Goal: Use online tool/utility: Utilize a website feature to perform a specific function

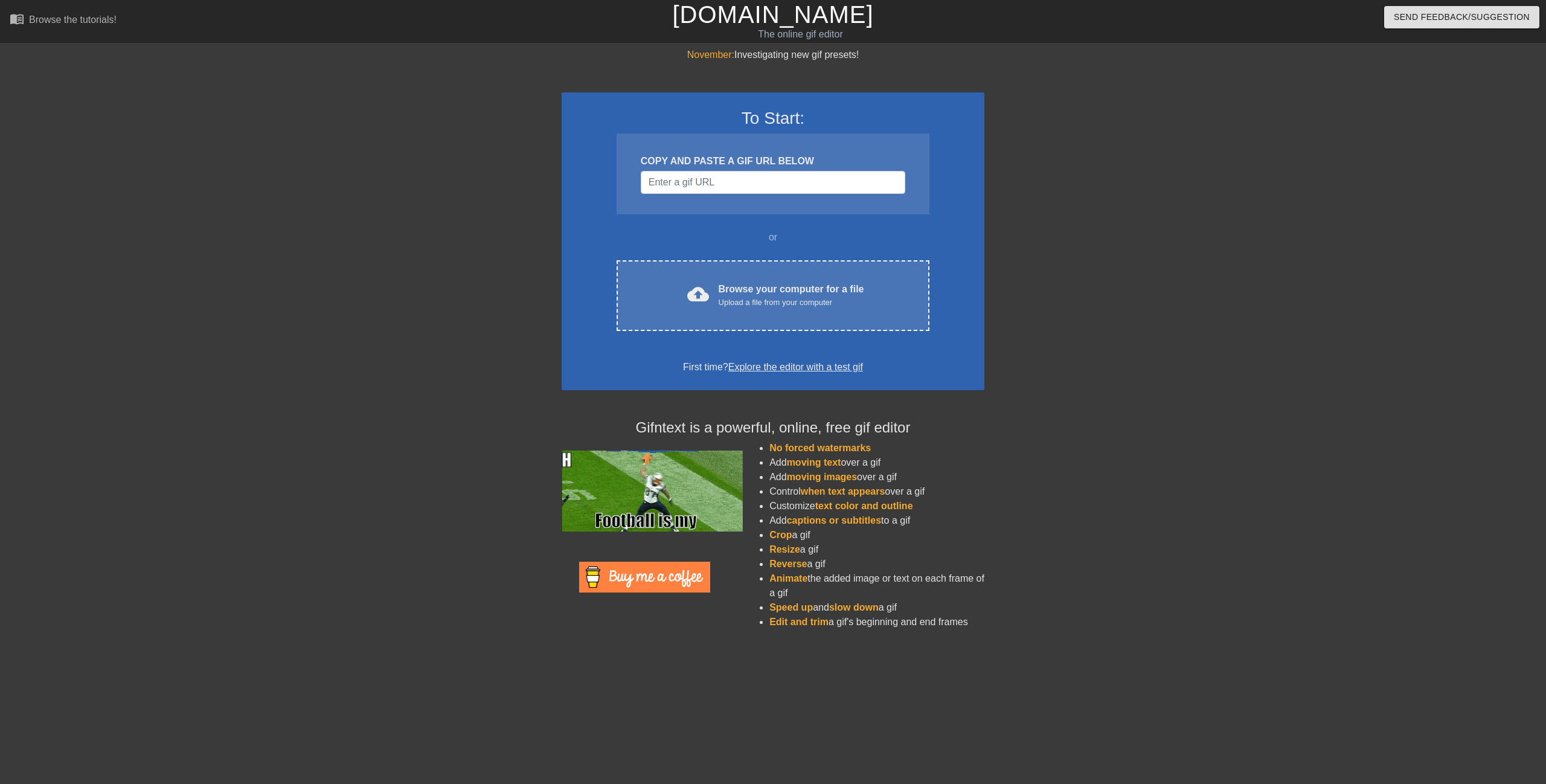
click at [793, 293] on div "Browse your computer for a file Upload a file from your computer" at bounding box center [791, 295] width 145 height 27
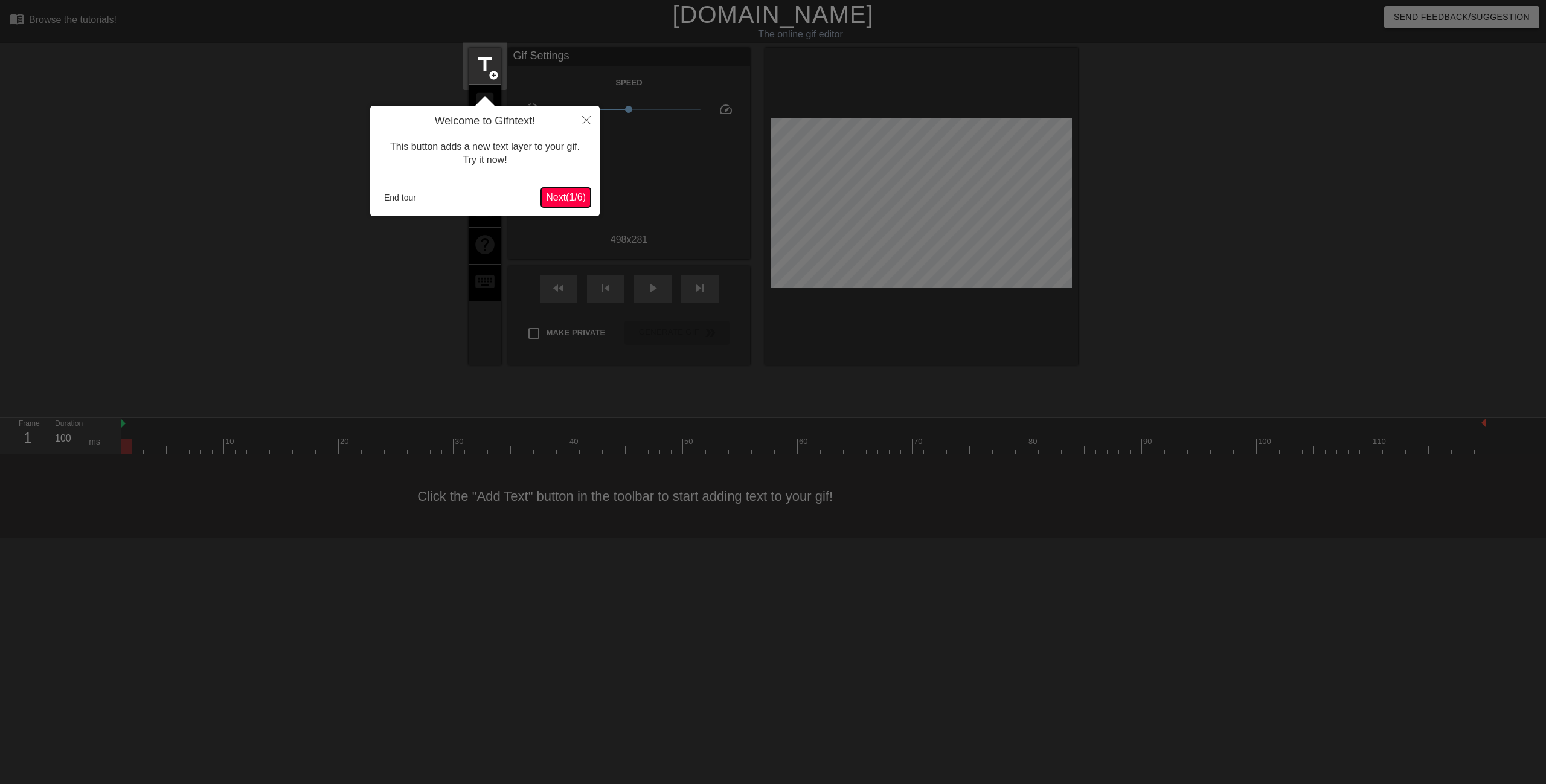
click at [579, 204] on button "Next ( 1 / 6 )" at bounding box center [566, 197] width 50 height 19
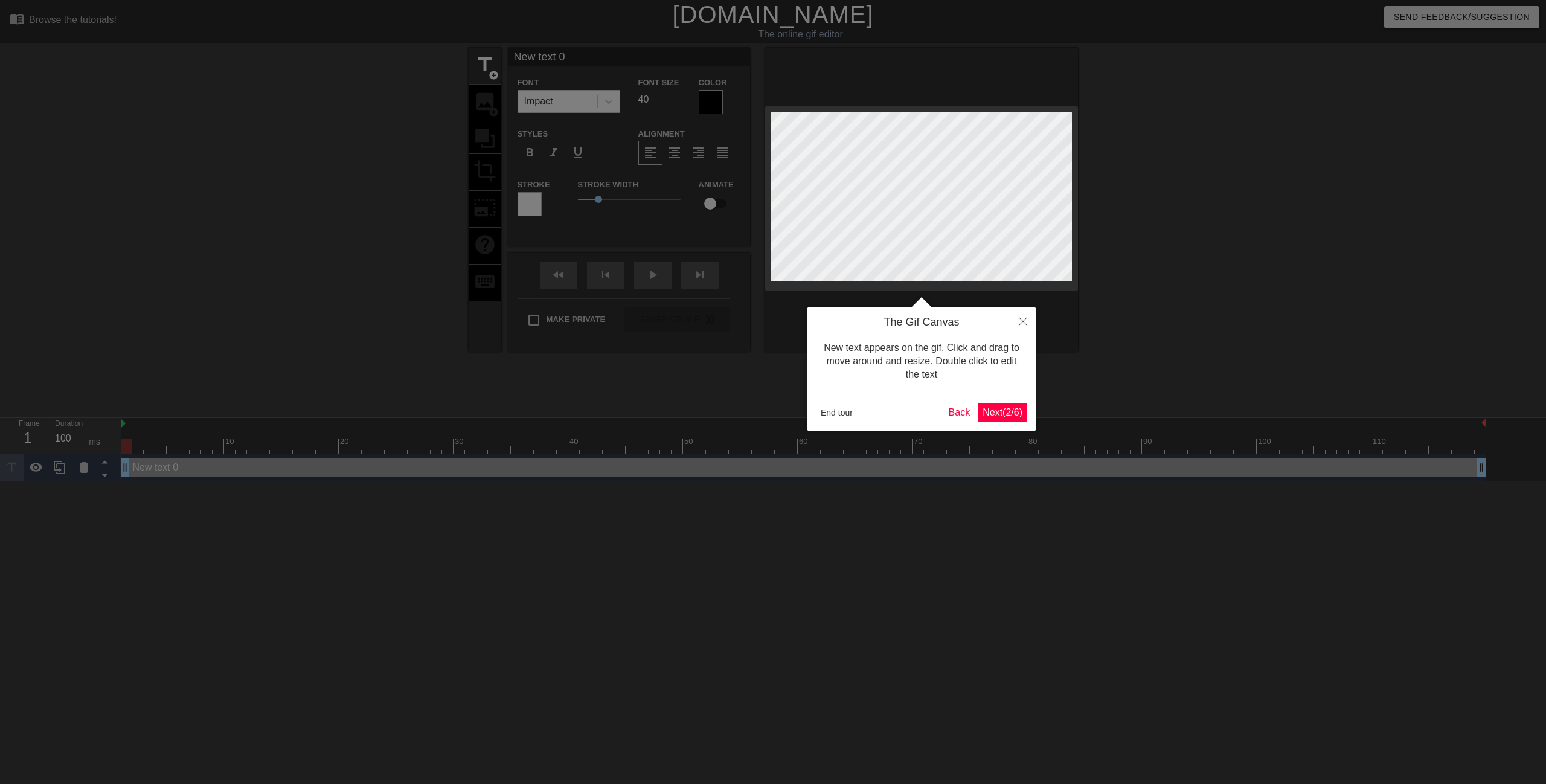
click at [992, 416] on span "Next ( 2 / 6 )" at bounding box center [1002, 411] width 40 height 10
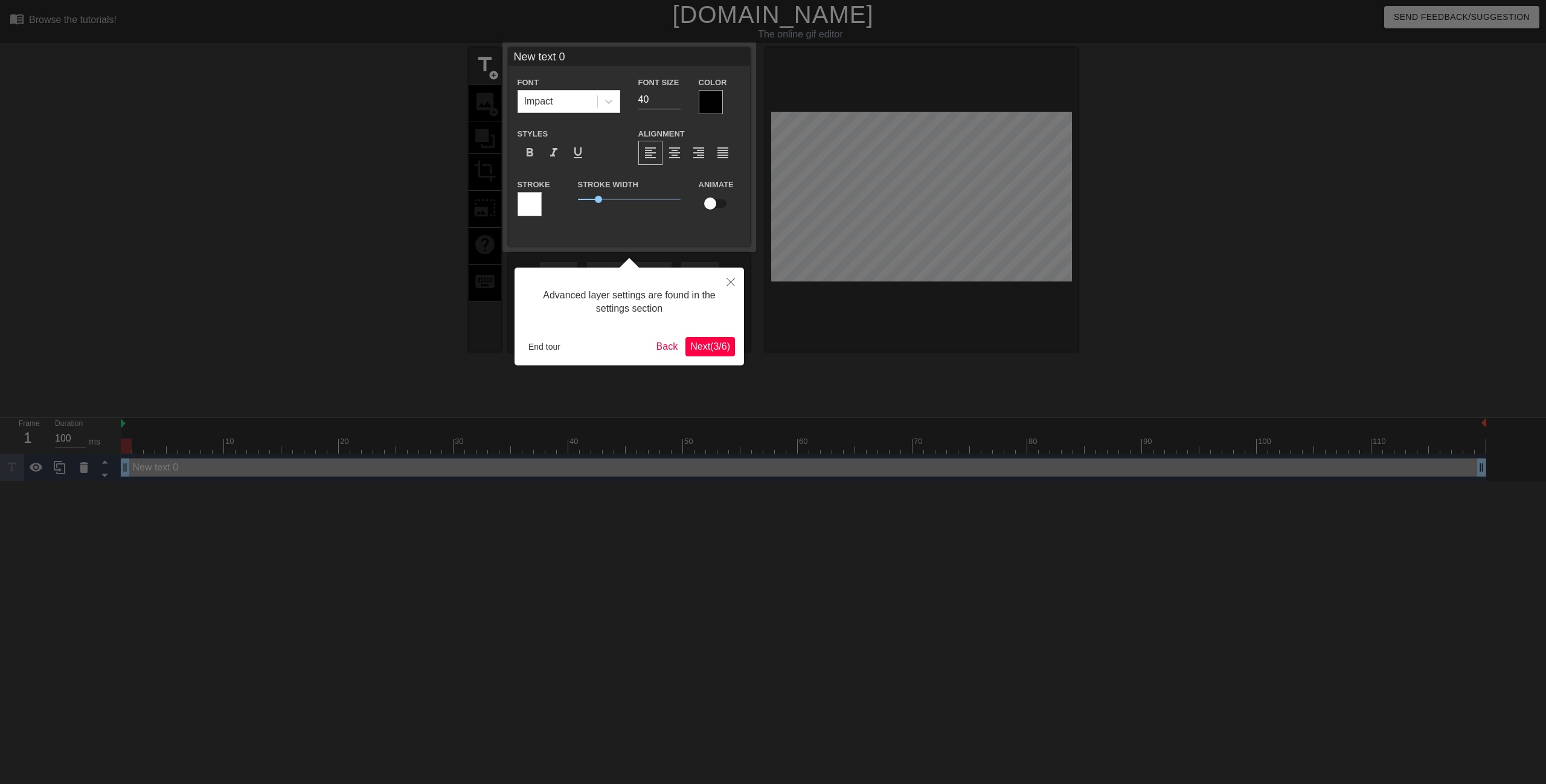
click at [703, 349] on span "Next ( 3 / 6 )" at bounding box center [710, 346] width 40 height 10
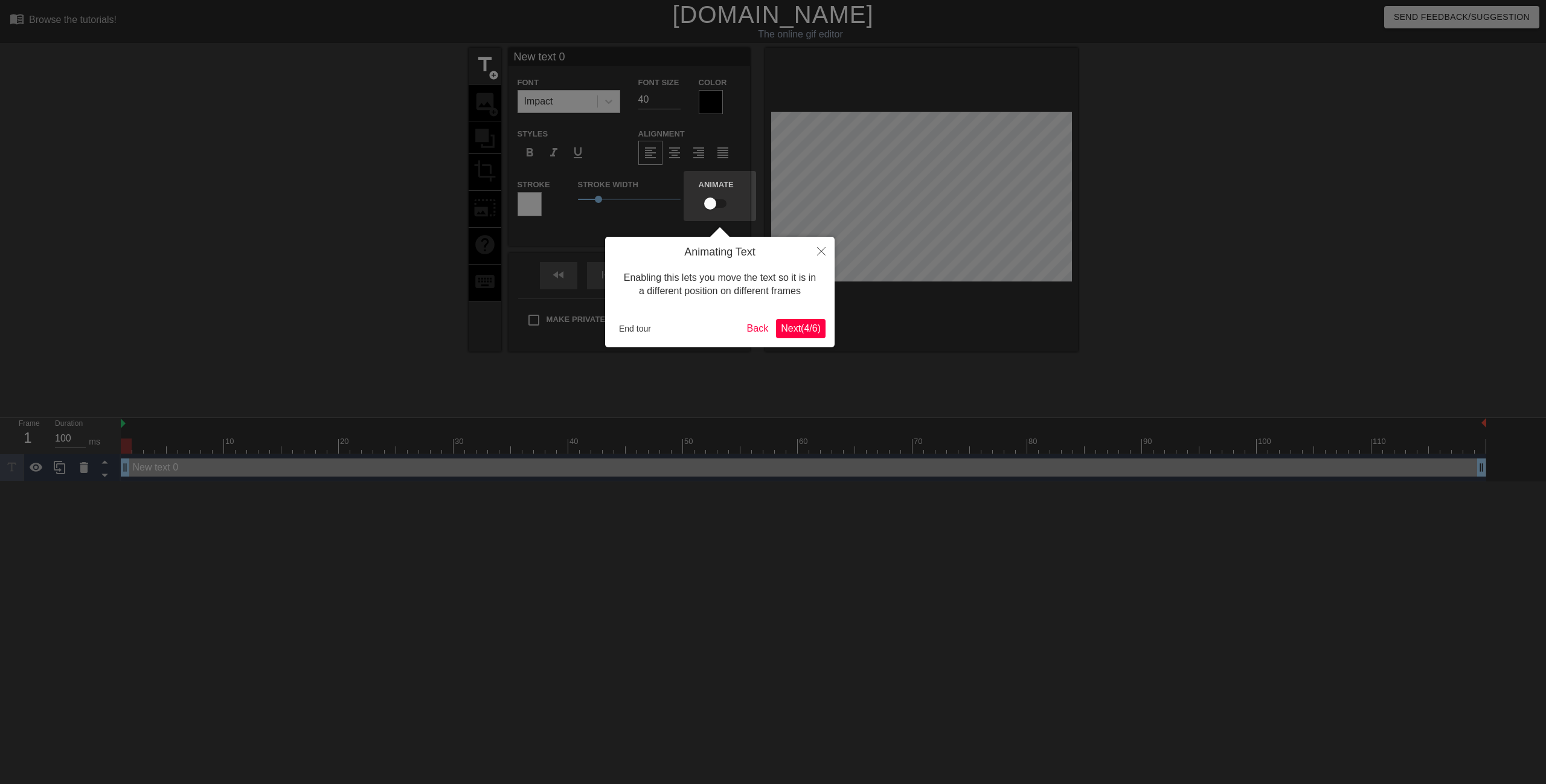
click at [791, 320] on button "Next ( 4 / 6 )" at bounding box center [801, 328] width 50 height 19
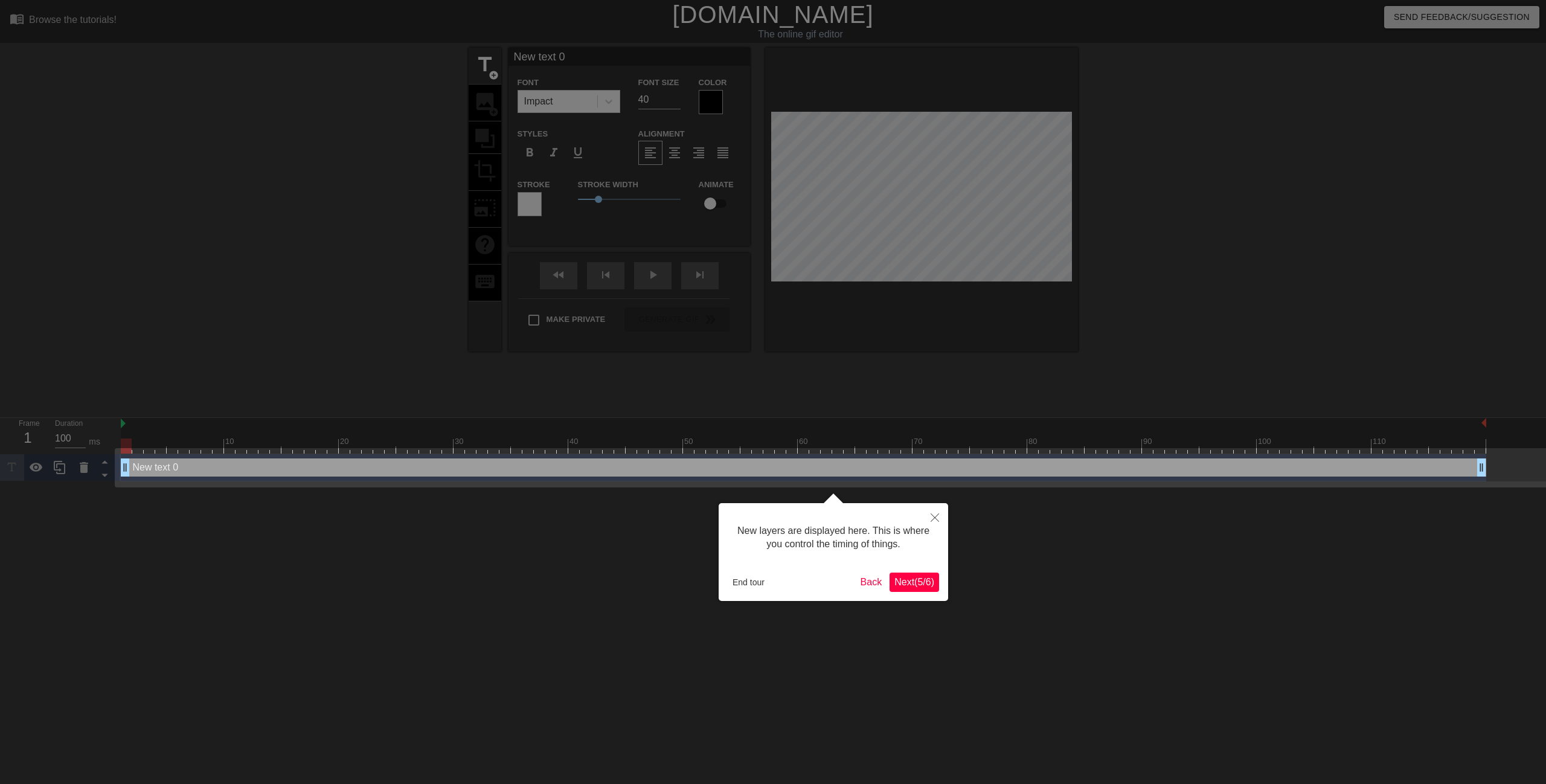
click at [913, 594] on div "New layers are displayed here. This is where you control the timing of things. …" at bounding box center [833, 552] width 229 height 98
click at [916, 592] on div "New layers are displayed here. This is where you control the timing of things. …" at bounding box center [833, 552] width 229 height 98
click at [920, 581] on span "Next ( 5 / 6 )" at bounding box center [914, 582] width 40 height 10
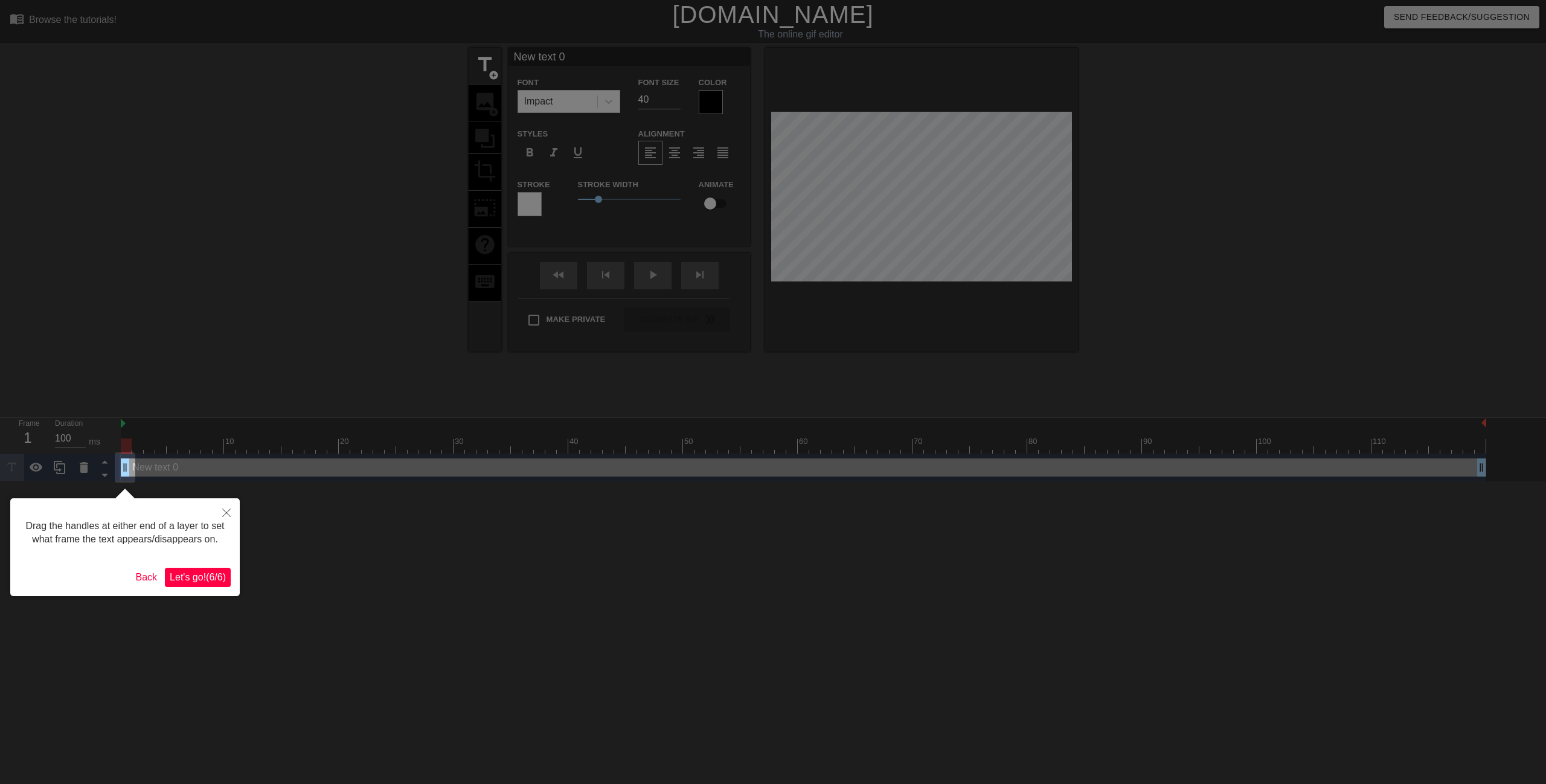
click at [225, 574] on span "Let's go! ( 6 / 6 )" at bounding box center [198, 577] width 56 height 10
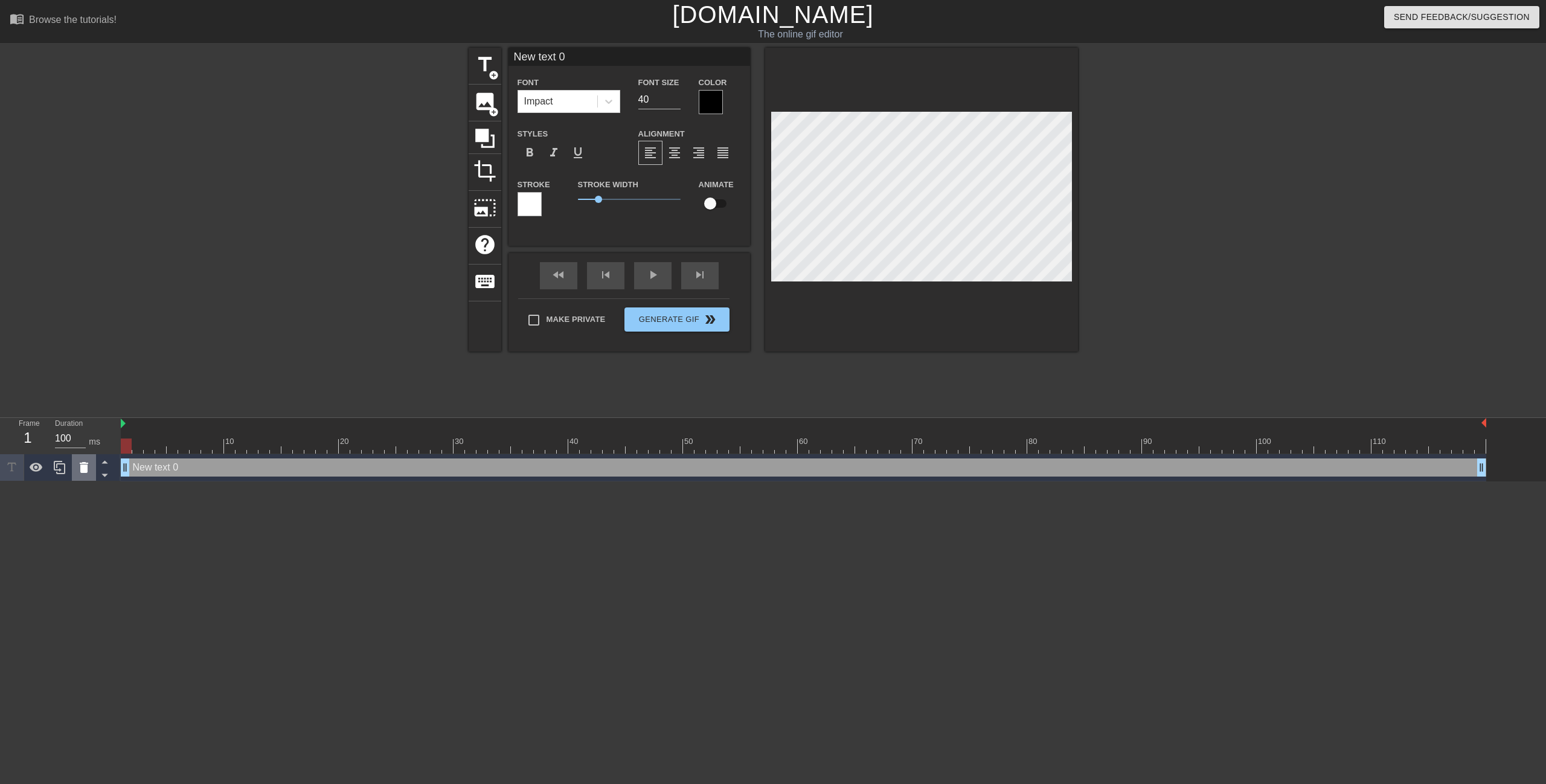
click at [83, 468] on icon at bounding box center [83, 468] width 8 height 11
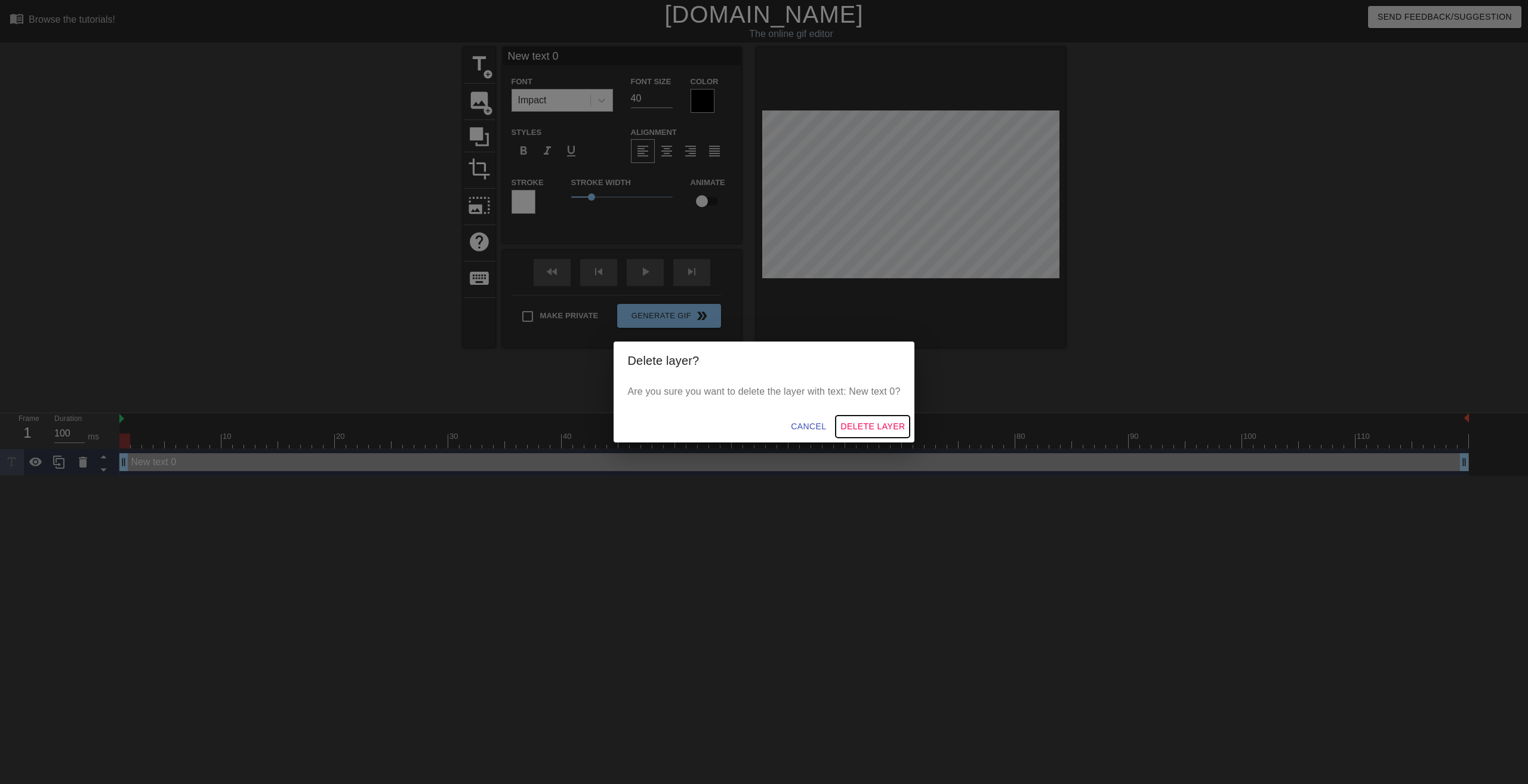
click at [866, 428] on span "Delete Layer" at bounding box center [873, 427] width 65 height 15
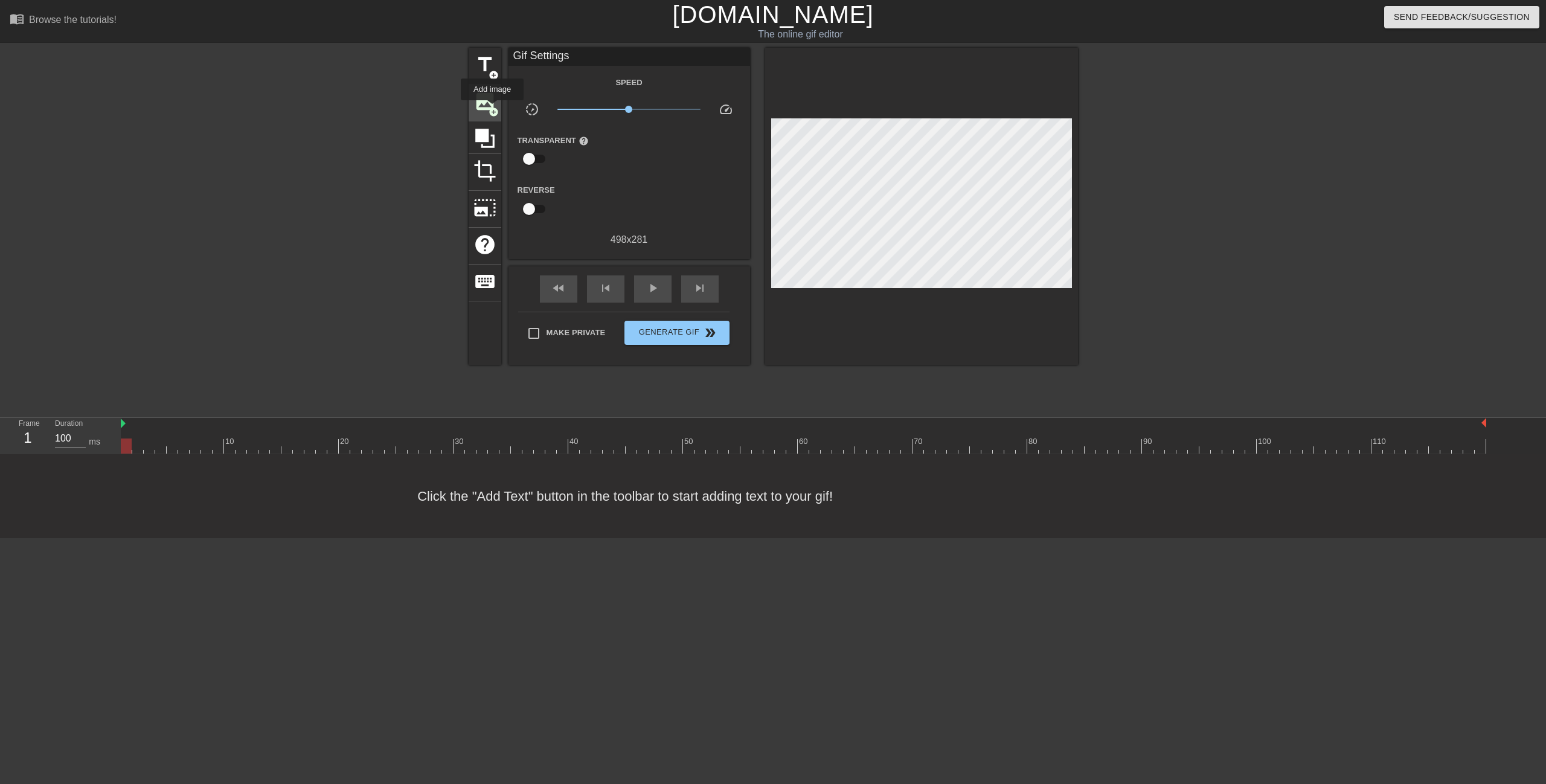
click at [492, 109] on span "add_circle" at bounding box center [493, 112] width 10 height 10
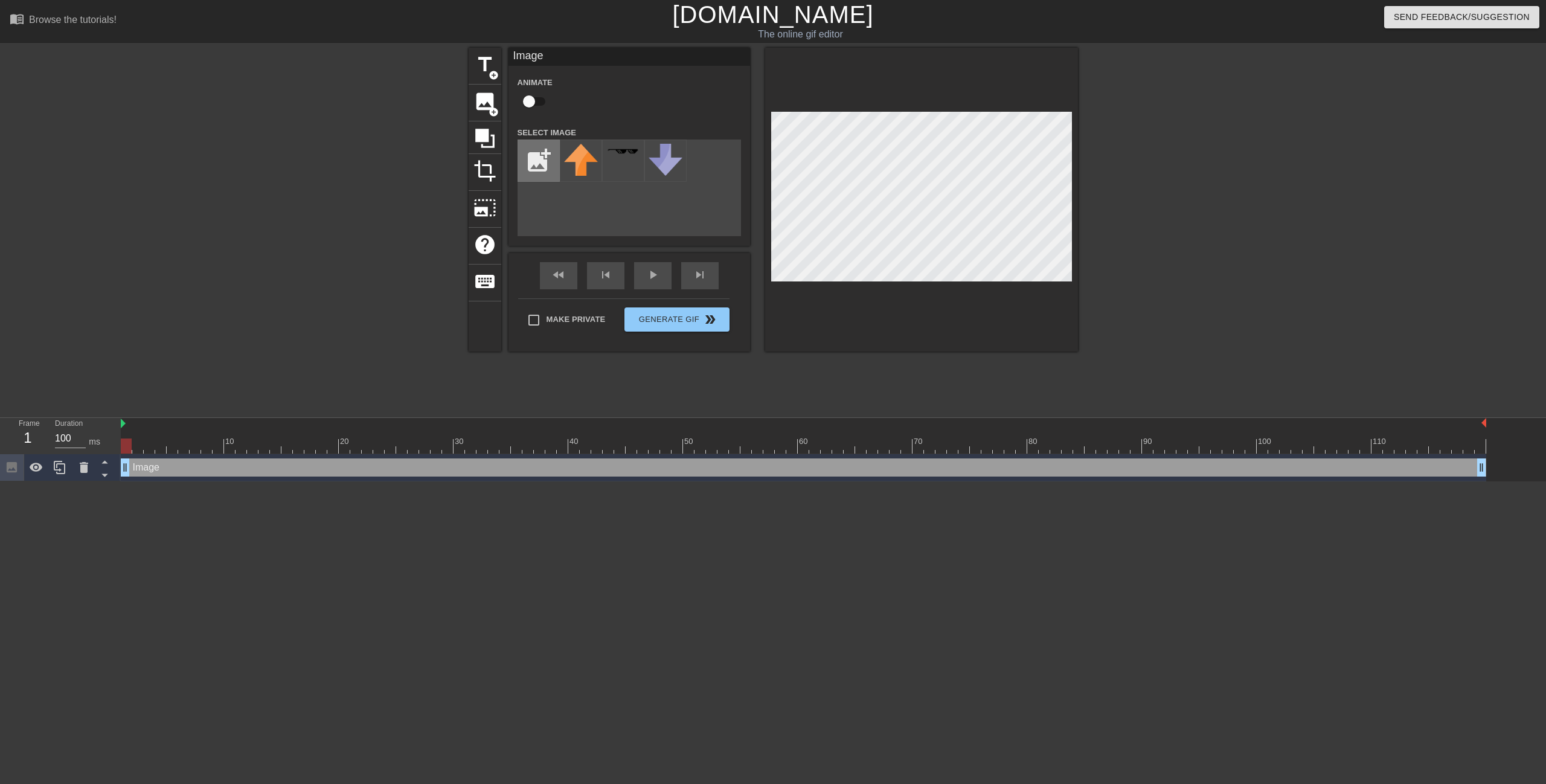
click at [551, 151] on input "file" at bounding box center [538, 161] width 41 height 41
type input "C:\fakepath\flamingtext_com-237338524.png"
click at [584, 154] on img at bounding box center [581, 152] width 34 height 9
click at [658, 281] on span "play_arrow" at bounding box center [653, 275] width 15 height 15
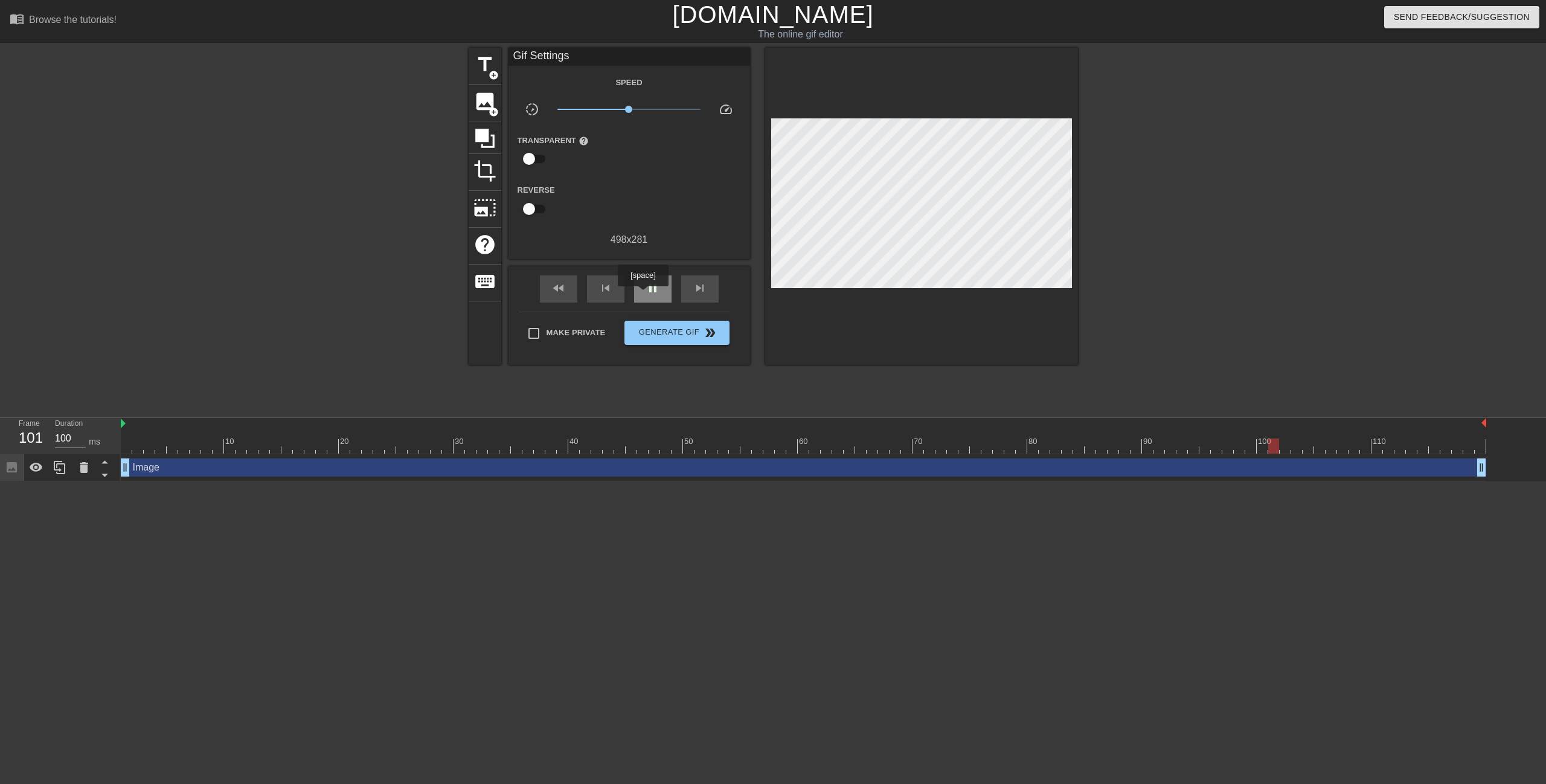
click at [643, 295] on div "pause" at bounding box center [653, 288] width 37 height 27
click at [660, 350] on div "Make Private Generate Gif double_arrow" at bounding box center [623, 336] width 212 height 48
click at [679, 331] on span "Generate Gif double_arrow" at bounding box center [677, 333] width 95 height 15
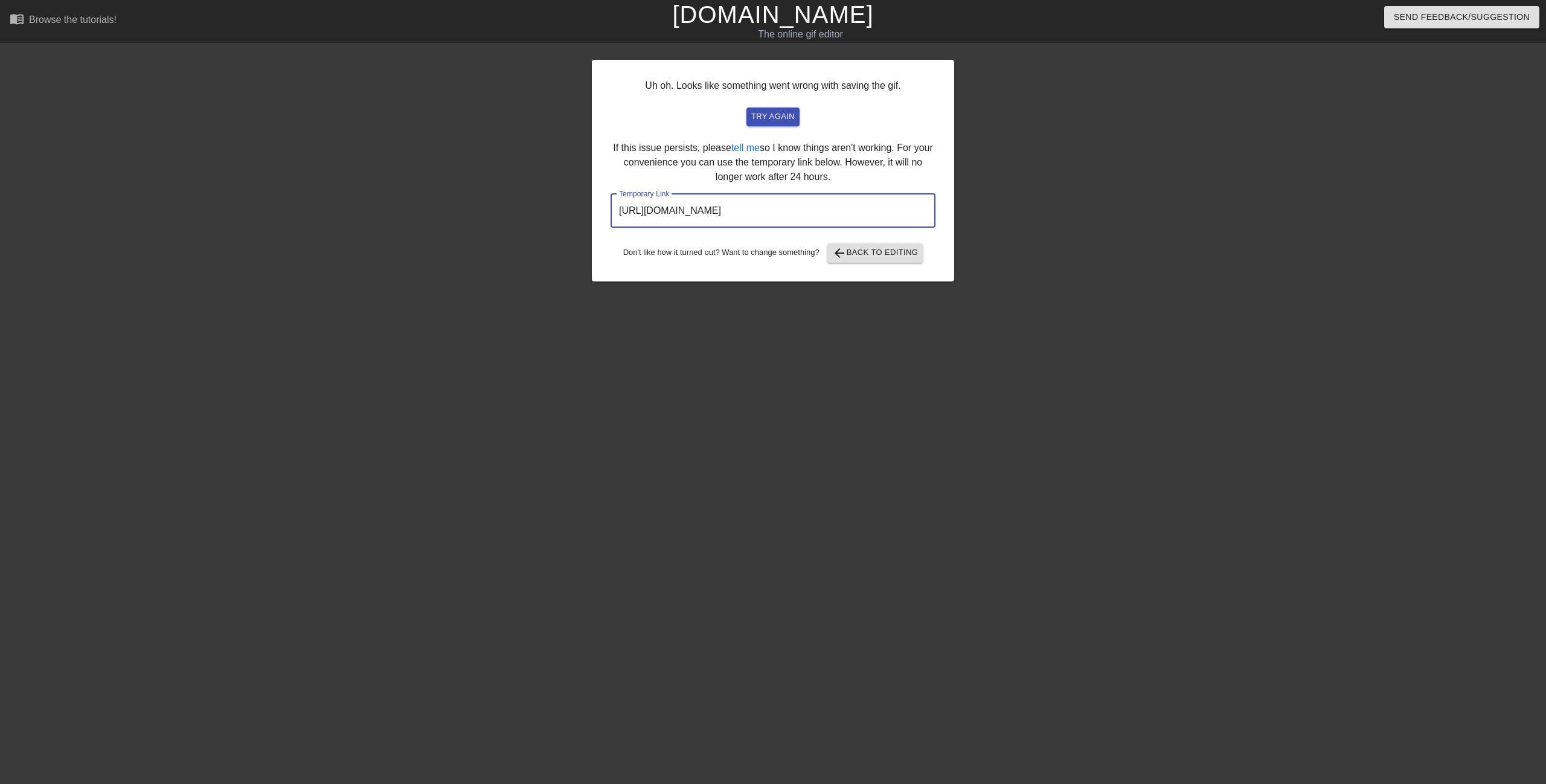
click at [846, 210] on input "[URL][DOMAIN_NAME]" at bounding box center [772, 211] width 325 height 34
